Goal: Task Accomplishment & Management: Manage account settings

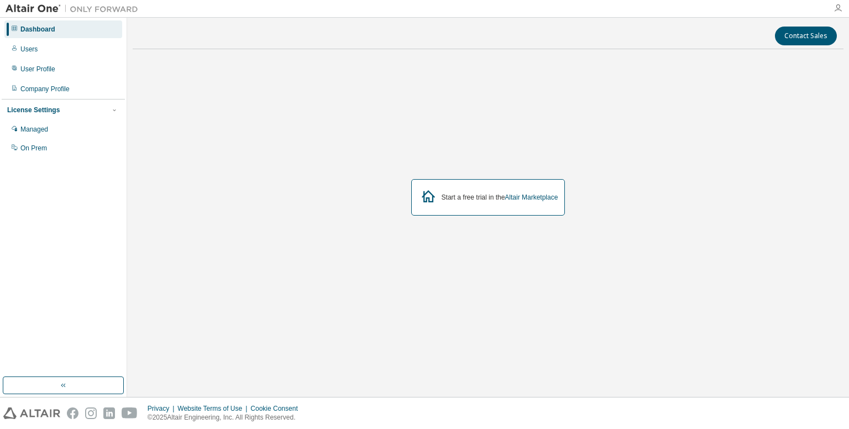
click at [836, 9] on icon "button" at bounding box center [837, 8] width 9 height 9
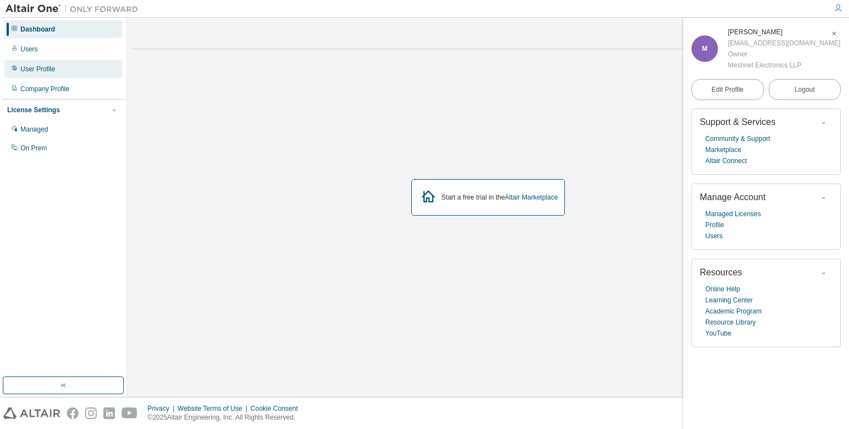
click at [39, 67] on div "User Profile" at bounding box center [37, 69] width 35 height 9
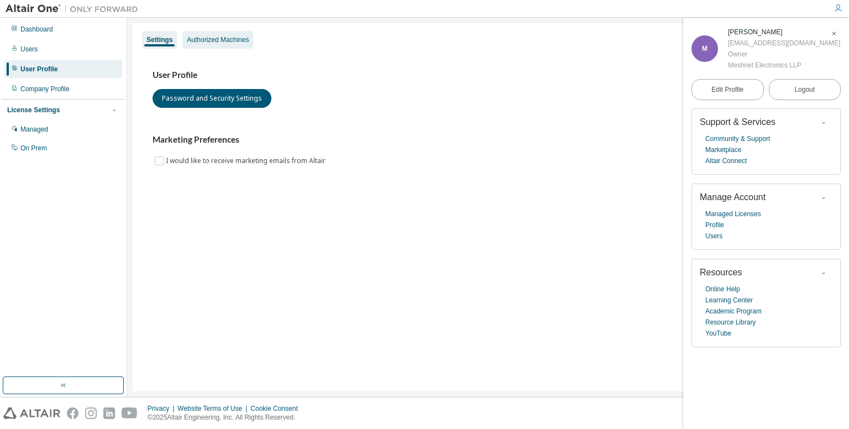
click at [201, 48] on div "Authorized Machines" at bounding box center [217, 40] width 71 height 18
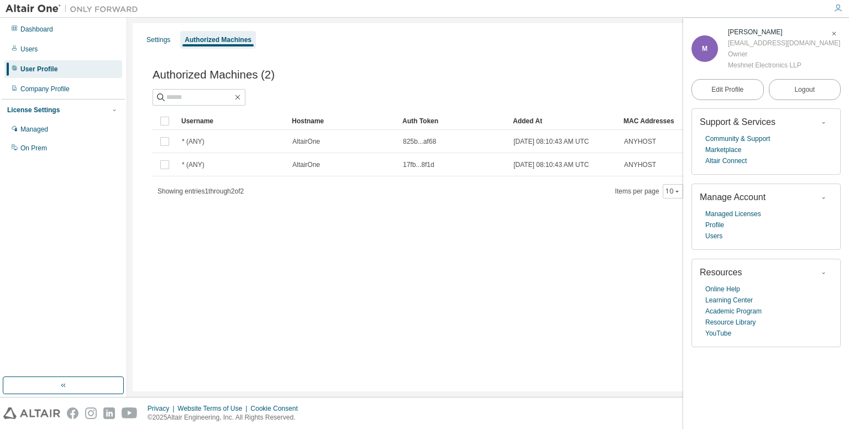
click at [839, 36] on span "button" at bounding box center [833, 34] width 11 height 18
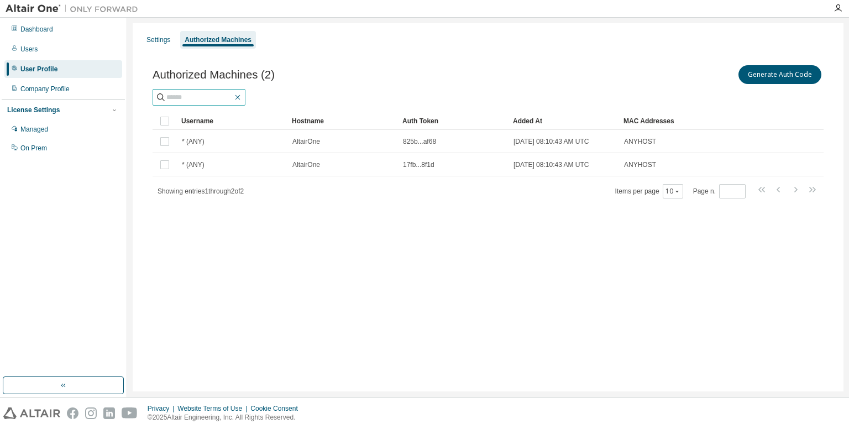
click at [242, 97] on icon "button" at bounding box center [237, 97] width 9 height 9
click at [748, 72] on button "Generate Auth Code" at bounding box center [779, 74] width 83 height 19
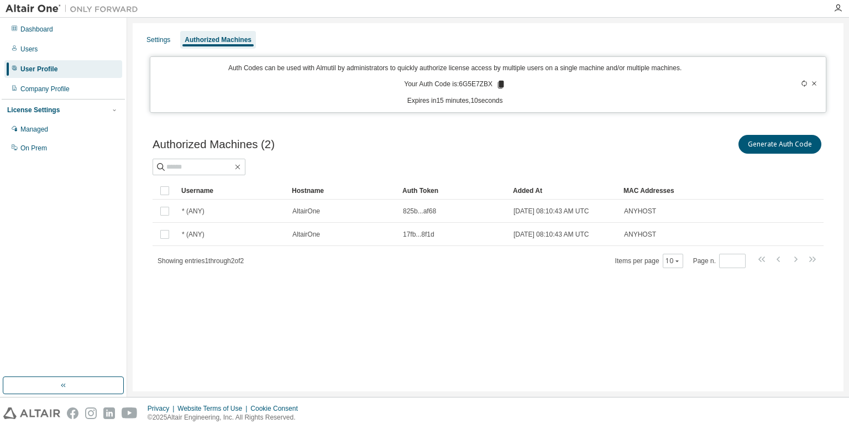
click at [502, 85] on icon at bounding box center [501, 85] width 6 height 8
